Goal: Transaction & Acquisition: Download file/media

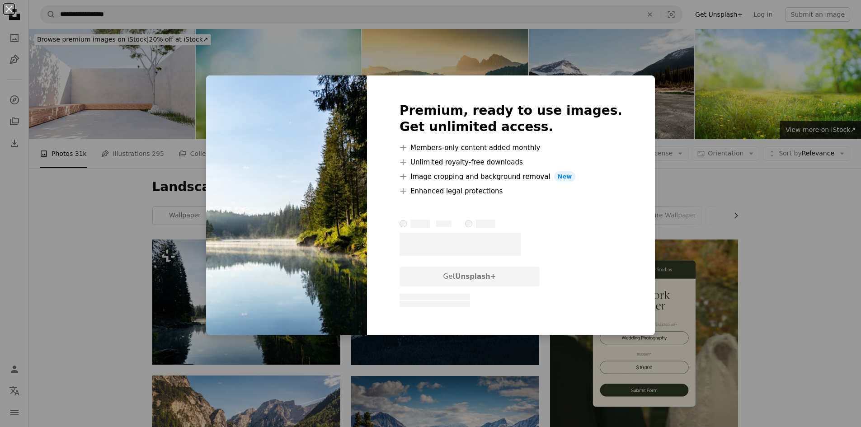
scroll to position [181, 0]
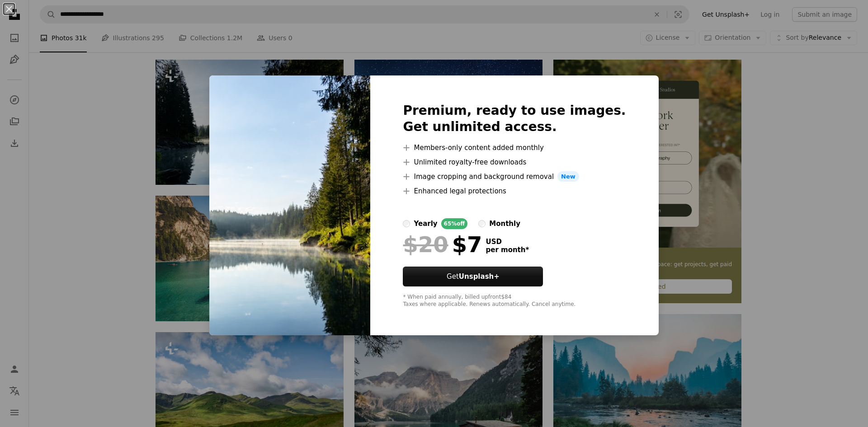
click at [772, 176] on div "An X shape Premium, ready to use images. Get unlimited access. A plus sign Memb…" at bounding box center [434, 213] width 868 height 427
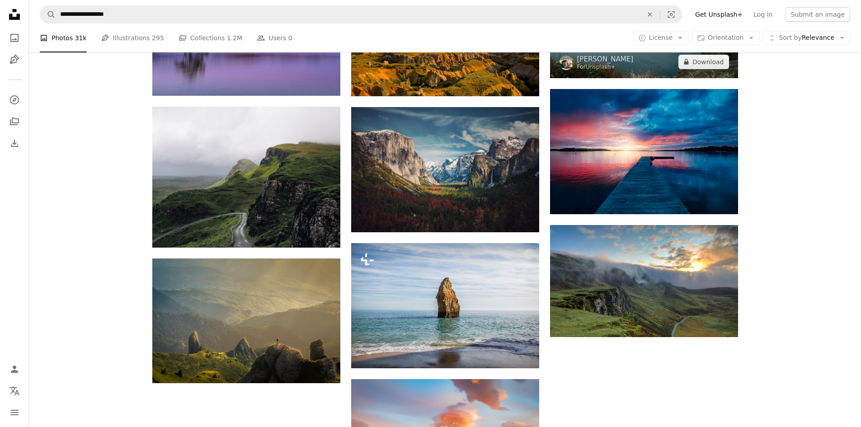
scroll to position [633, 0]
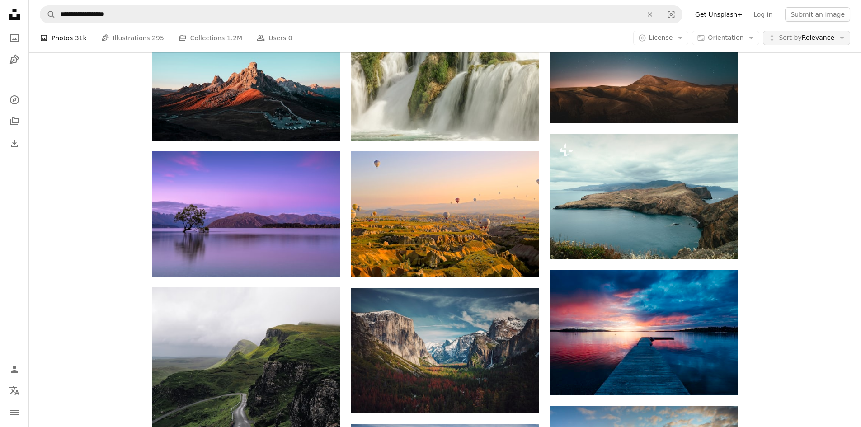
click at [816, 43] on button "Unfold Sort by Relevance Arrow down" at bounding box center [806, 38] width 87 height 14
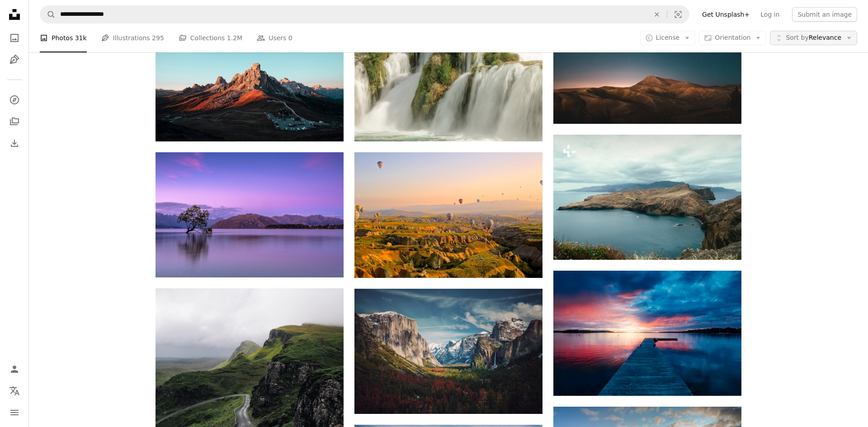
click at [816, 43] on button "Unfold Sort by Relevance Arrow down" at bounding box center [813, 38] width 87 height 14
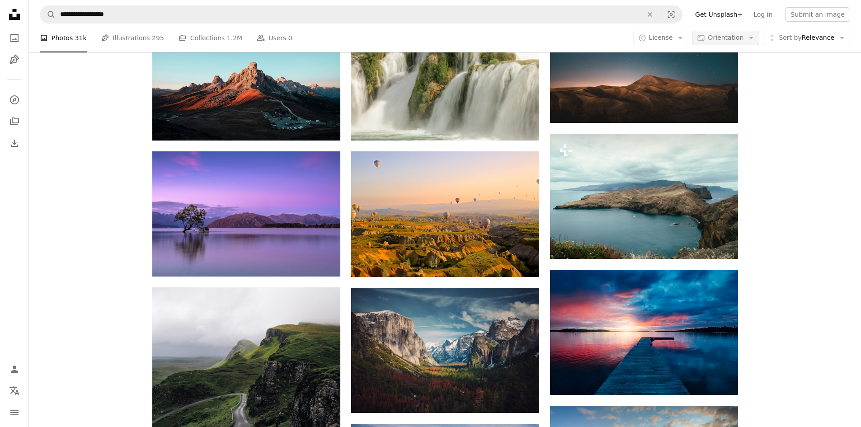
click at [726, 38] on span "Orientation" at bounding box center [726, 37] width 36 height 7
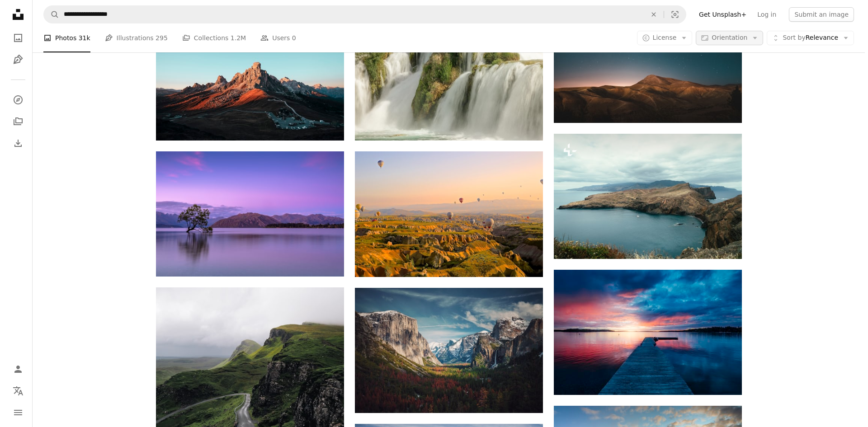
scroll to position [0, 0]
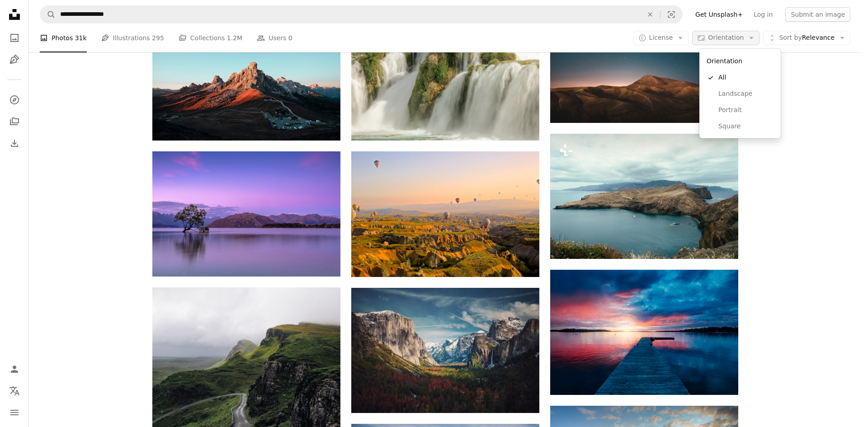
click at [726, 38] on span "Orientation" at bounding box center [726, 37] width 36 height 7
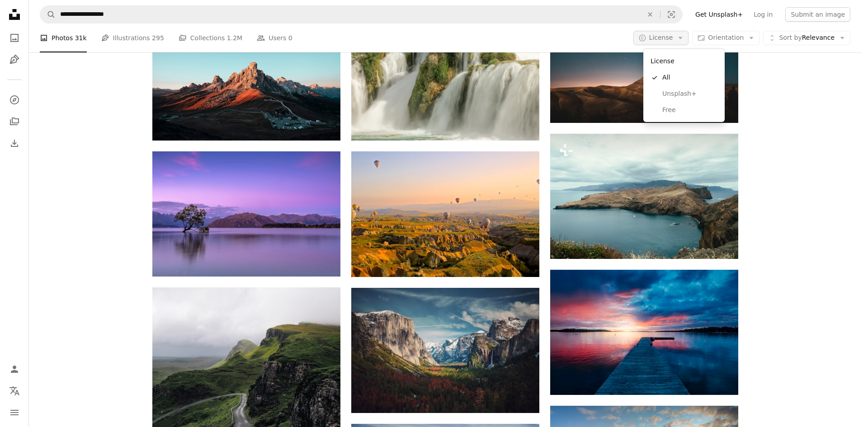
click at [647, 38] on button "A copyright icon © License Arrow down" at bounding box center [661, 38] width 56 height 14
click at [680, 112] on span "Free" at bounding box center [689, 110] width 55 height 9
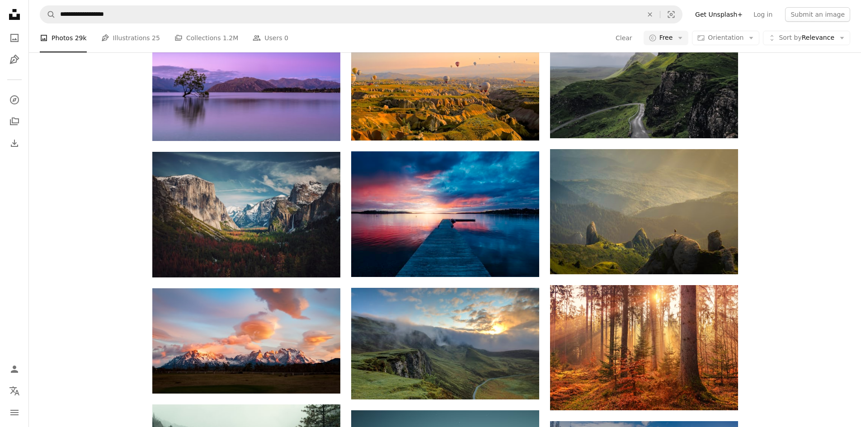
scroll to position [949, 0]
